Goal: Find specific page/section

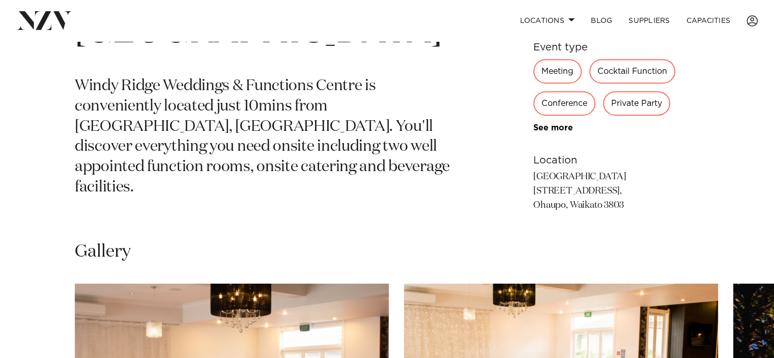
scroll to position [476, 0]
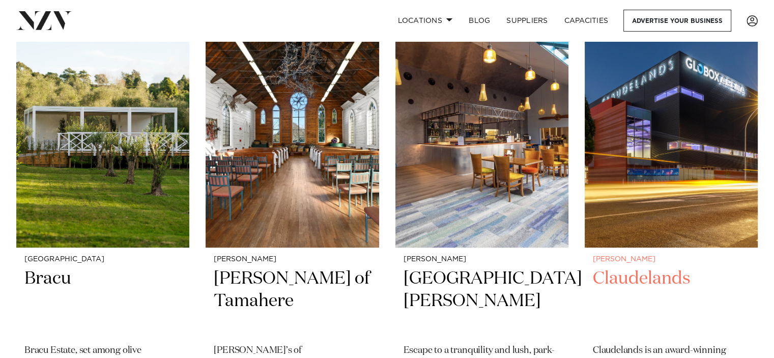
scroll to position [873, 0]
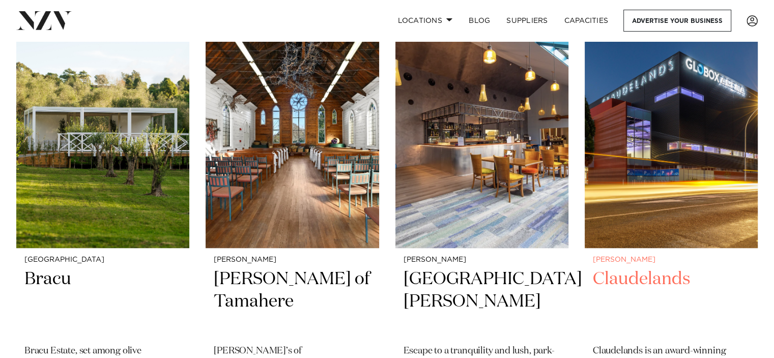
click at [631, 268] on h2 "Claudelands" at bounding box center [671, 302] width 157 height 69
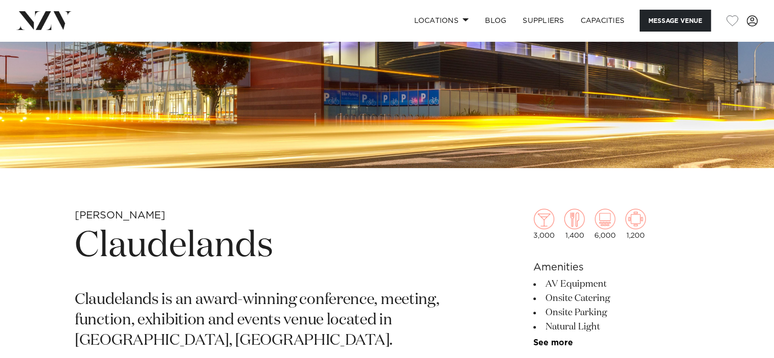
scroll to position [240, 0]
